Goal: Transaction & Acquisition: Purchase product/service

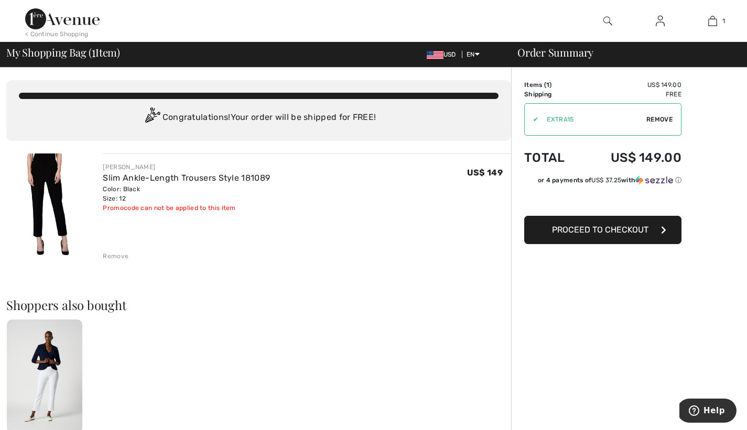
click at [597, 232] on span "Proceed to Checkout" at bounding box center [600, 230] width 96 height 10
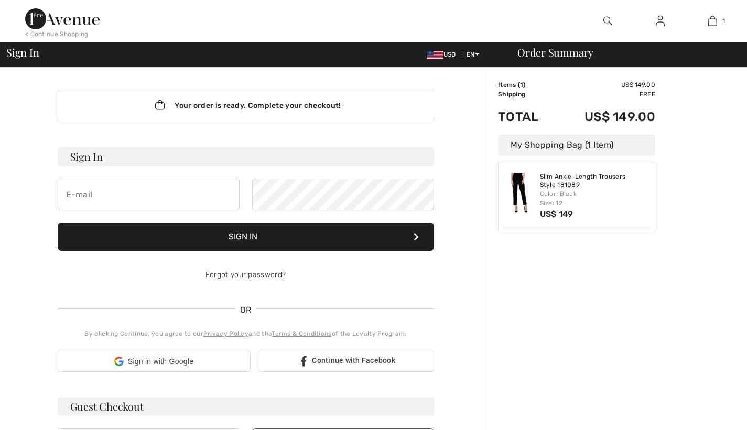
checkbox input "true"
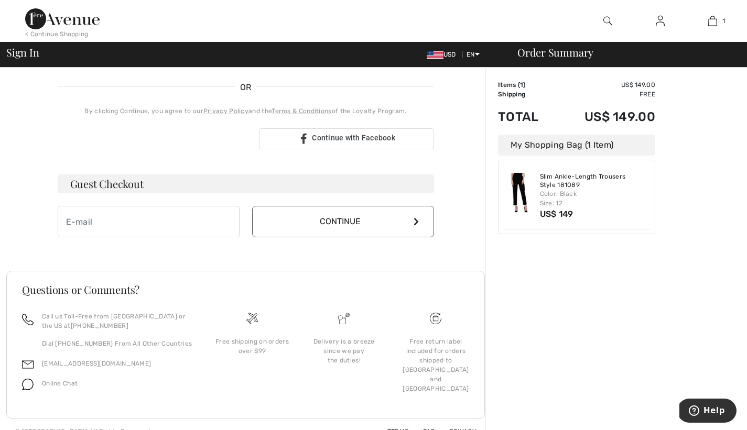
scroll to position [225, 0]
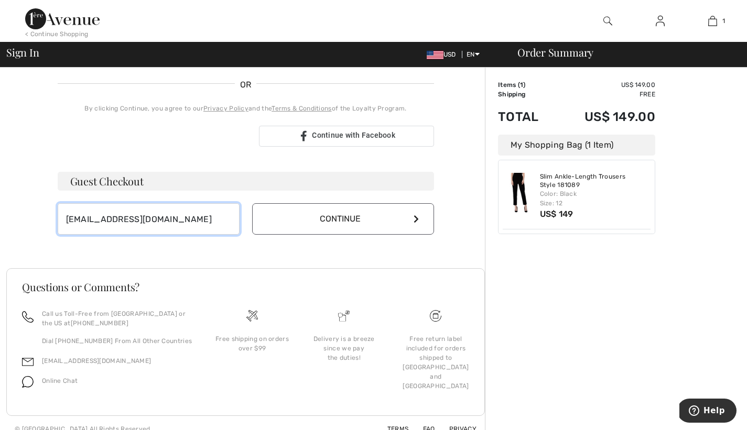
type input "kriseandrews@gmail.com"
click at [411, 214] on button "Continue" at bounding box center [343, 218] width 182 height 31
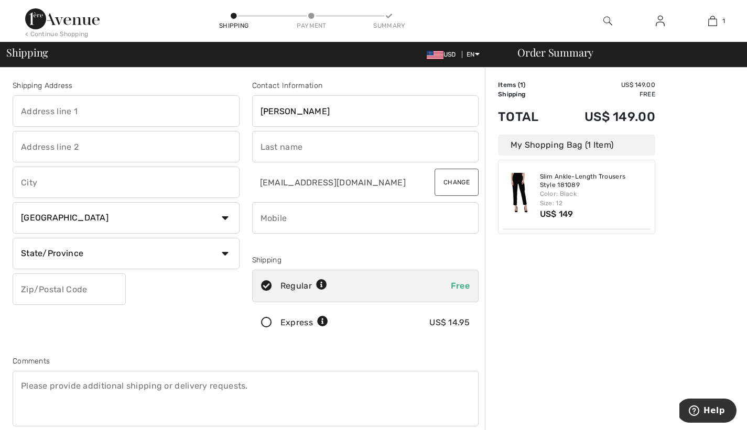
type input "Kris"
click at [398, 75] on div "Shipping Address Country Canada United States Afghanistan Aland Islands Albania…" at bounding box center [245, 282] width 478 height 454
type input "Andrews"
type input "5037085016"
click at [518, 258] on div "Order Summary Details Items ( 1 ) US$ 149.00 Promo code US$ 0.00 Shipping Free …" at bounding box center [616, 375] width 262 height 615
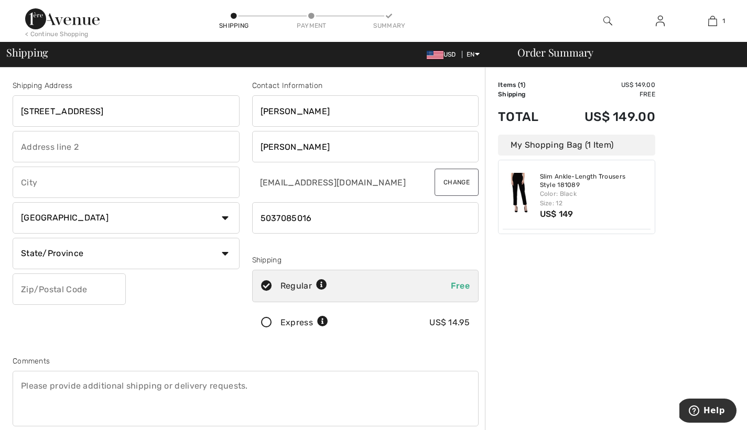
type input "[STREET_ADDRESS]"
type input "#409"
type input "Corbett"
click at [160, 310] on div "Shipping Address 36046 Historic Columbia River Hwy #409 Corbett Country Canada …" at bounding box center [125, 211] width 239 height 263
select select "US"
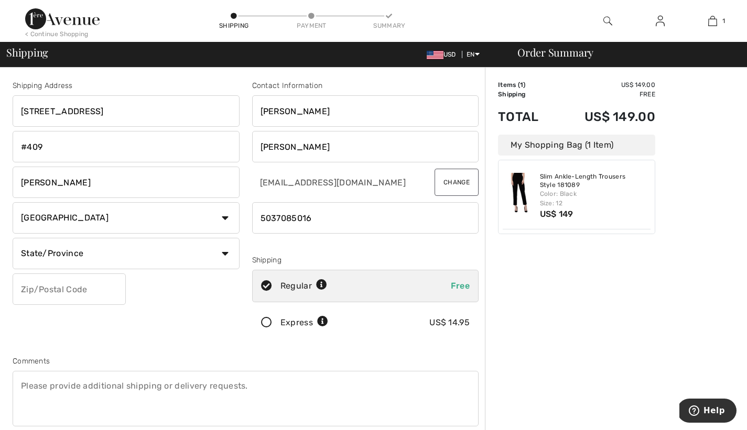
select select "OR"
type input "97019"
click at [174, 302] on div "Shipping Address 36046 Historic Columbia River Hwy #409 Corbett Country Canada …" at bounding box center [125, 211] width 239 height 263
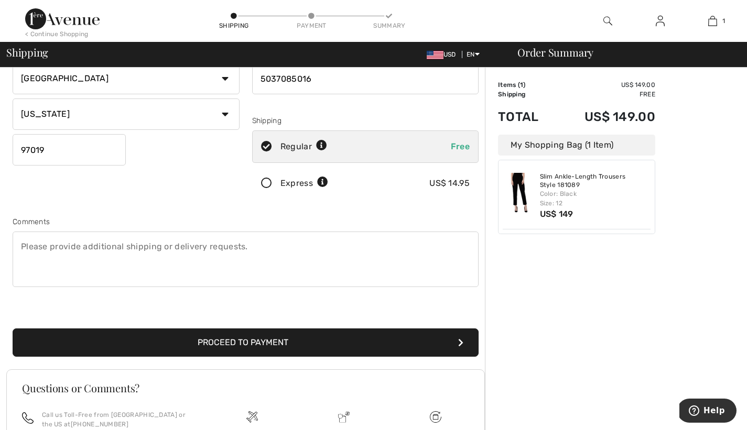
scroll to position [143, 0]
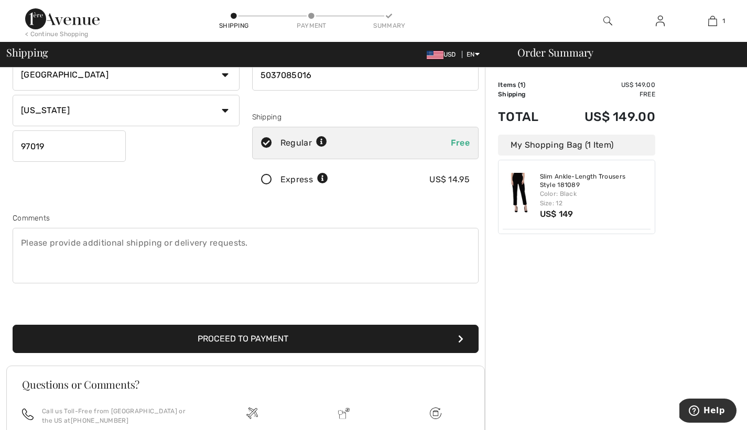
click at [322, 331] on button "Proceed to Payment" at bounding box center [246, 339] width 466 height 28
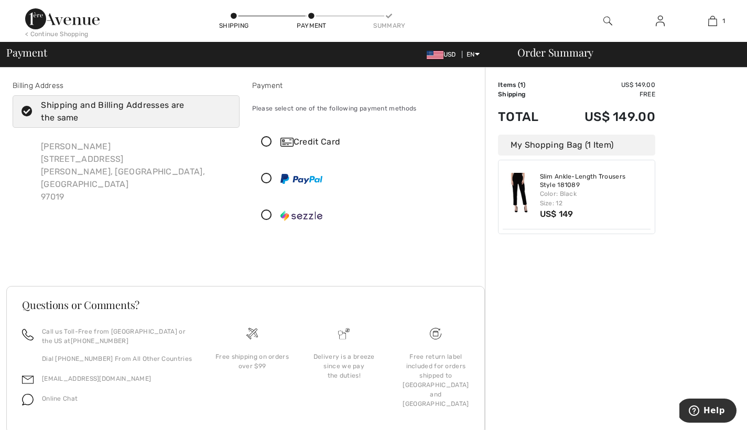
click at [25, 105] on label "Shipping and Billing Addresses are the same" at bounding box center [126, 111] width 227 height 32
click at [224, 105] on input "Shipping and Billing Addresses are the same" at bounding box center [227, 111] width 7 height 31
checkbox input "false"
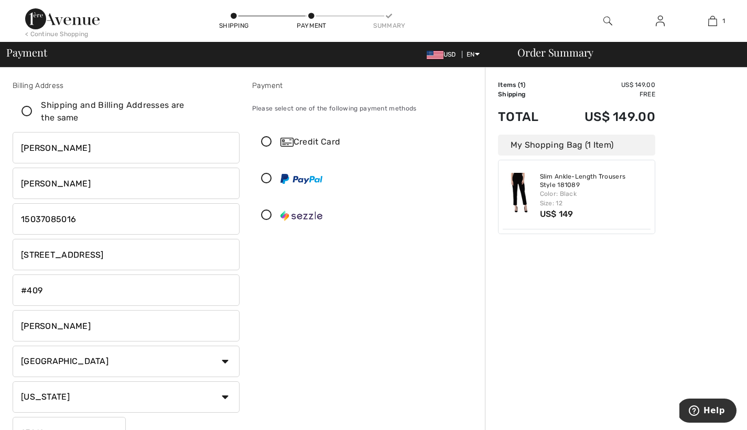
click at [167, 254] on input "36046 Historic Columbia River Hwy" at bounding box center [126, 254] width 227 height 31
type input "3"
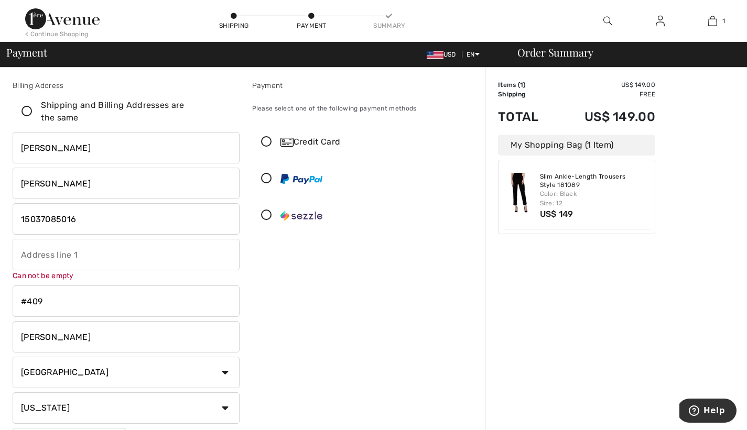
click at [48, 302] on input "#409" at bounding box center [126, 301] width 227 height 31
type input "#"
click at [51, 254] on input "text" at bounding box center [126, 254] width 227 height 31
type input "PO Box 409"
click at [294, 298] on div "Payment Please select one of the following payment methods Credit Card" at bounding box center [365, 271] width 239 height 383
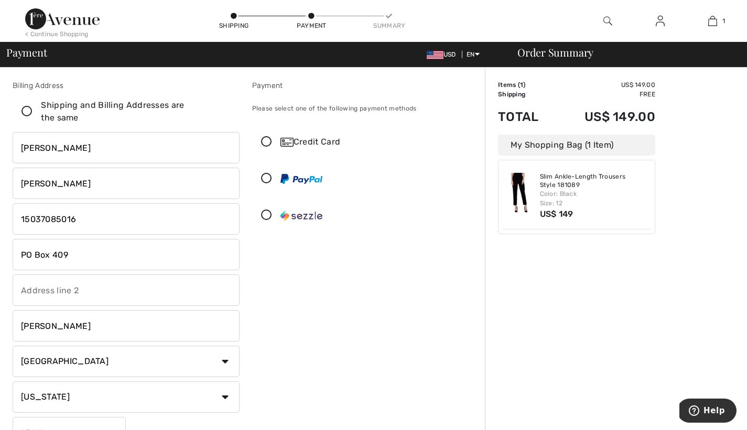
click at [266, 138] on icon at bounding box center [267, 142] width 28 height 11
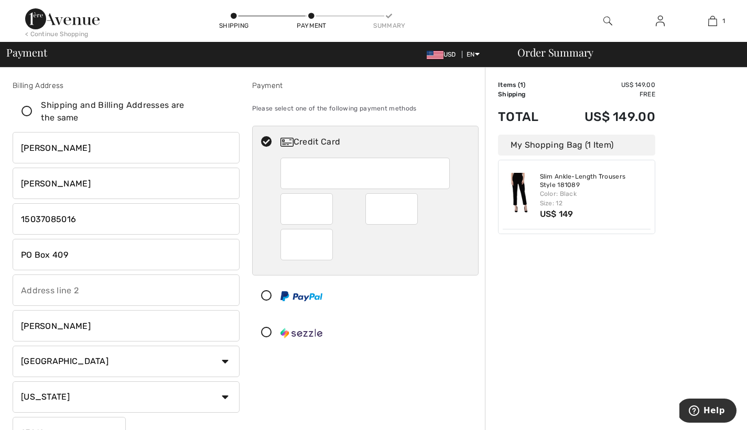
click at [448, 296] on div at bounding box center [361, 295] width 217 height 31
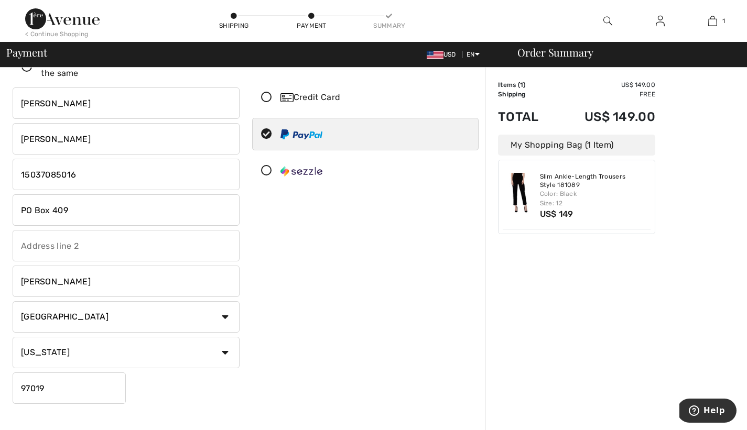
scroll to position [16, 0]
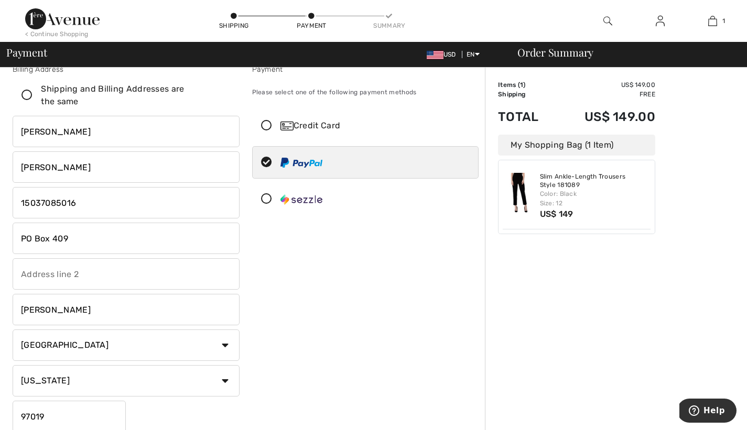
click at [266, 120] on icon at bounding box center [267, 125] width 28 height 11
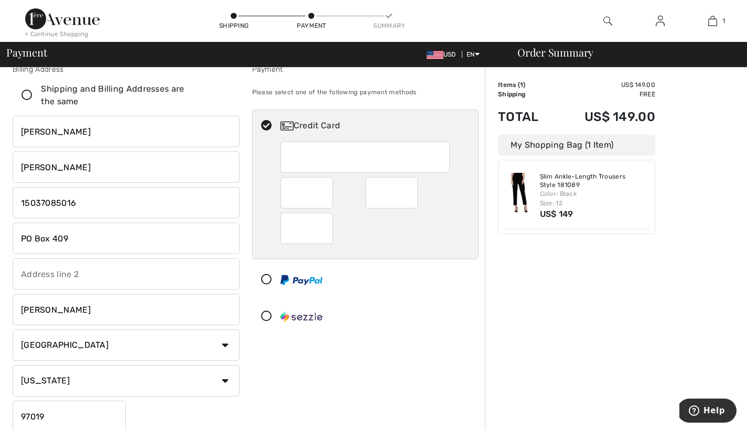
click at [463, 214] on div at bounding box center [366, 199] width 226 height 117
click at [444, 229] on div at bounding box center [364, 228] width 169 height 31
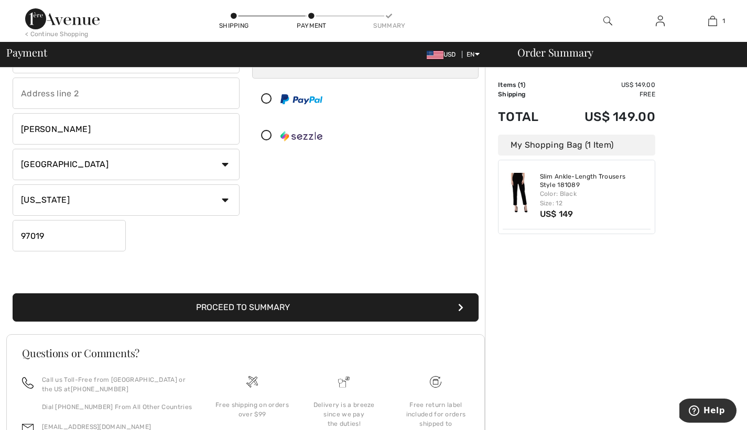
scroll to position [196, 0]
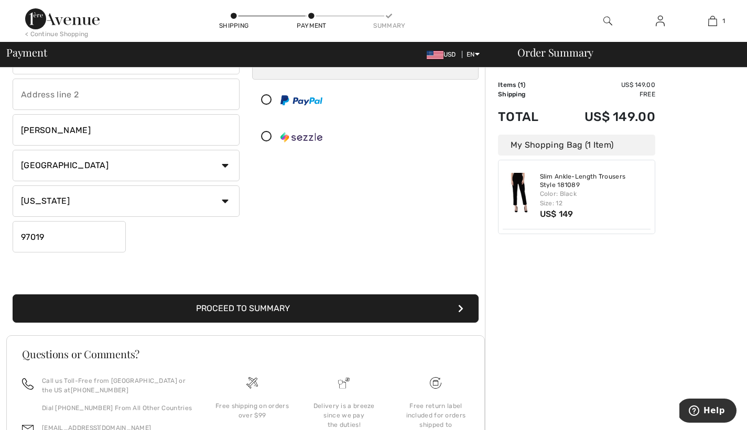
click at [408, 305] on button "Proceed to Summary" at bounding box center [246, 308] width 466 height 28
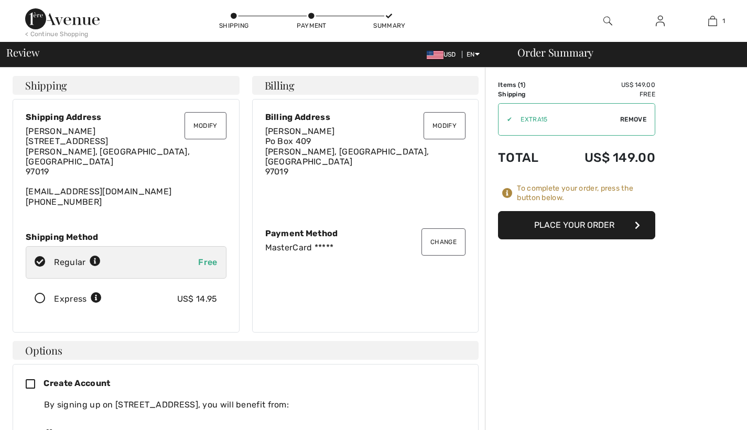
checkbox input "true"
click at [555, 220] on button "Place Your Order" at bounding box center [576, 225] width 157 height 28
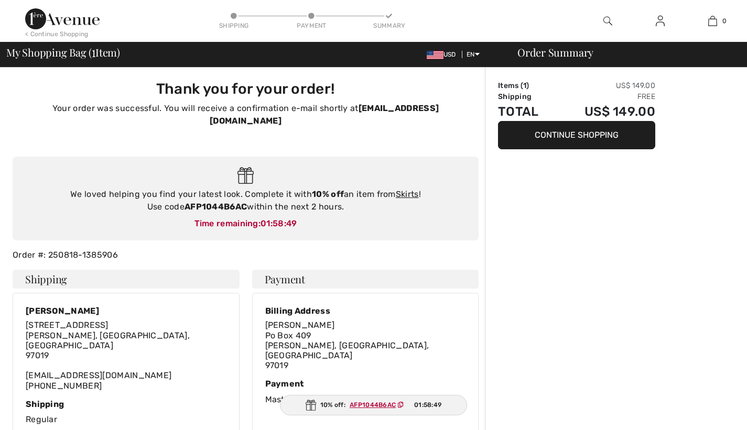
checkbox input "true"
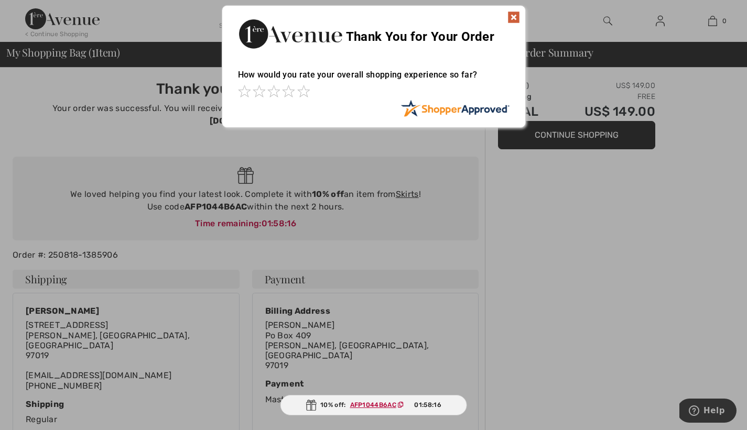
click at [513, 14] on img at bounding box center [513, 17] width 13 height 13
